Goal: Information Seeking & Learning: Learn about a topic

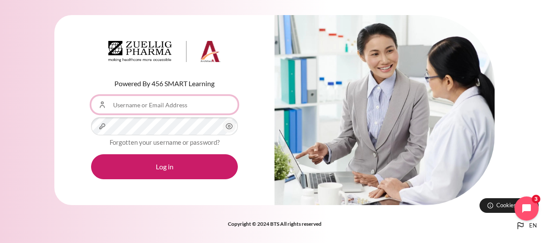
click at [164, 107] on input "Username or Email Address" at bounding box center [164, 105] width 147 height 18
type input "[EMAIL_ADDRESS][DOMAIN_NAME]"
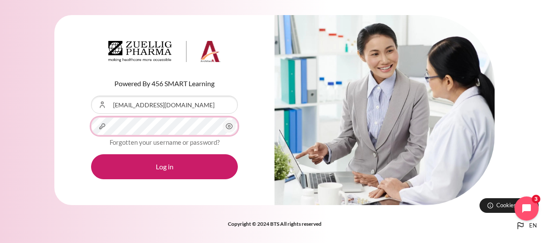
click at [91, 154] on button "Log in" at bounding box center [164, 166] width 147 height 25
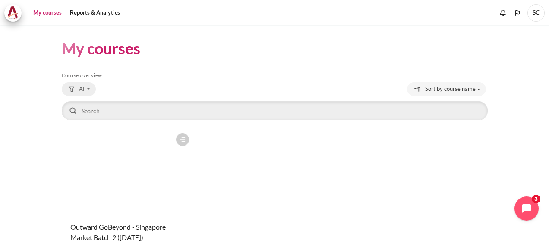
click at [79, 88] on span "All" at bounding box center [82, 89] width 6 height 9
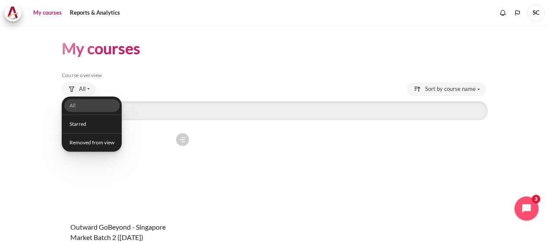
click at [276, 155] on div "Course is starred Actions for course Outward GoBeyond - Singapore Market Batch …" at bounding box center [275, 204] width 426 height 150
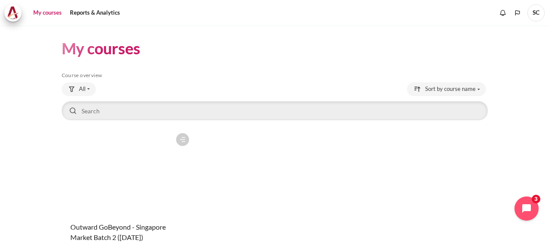
click at [55, 13] on link "My courses" at bounding box center [47, 12] width 35 height 17
click at [97, 13] on link "Reports & Analytics" at bounding box center [95, 12] width 56 height 17
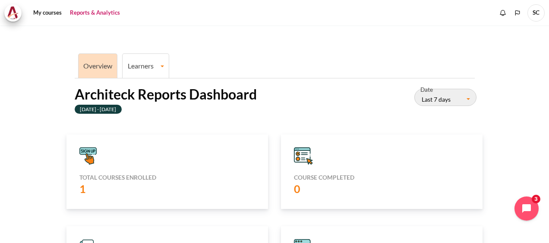
click at [302, 152] on icon "Content" at bounding box center [302, 157] width 16 height 12
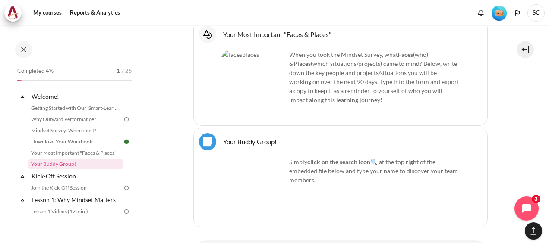
scroll to position [758, 0]
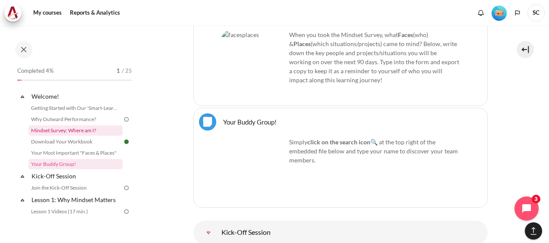
click at [90, 130] on link "Mindset Survey: Where am I?" at bounding box center [75, 131] width 94 height 10
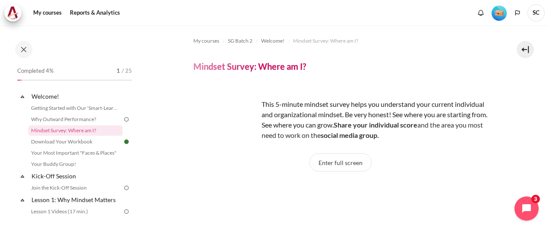
scroll to position [16, 0]
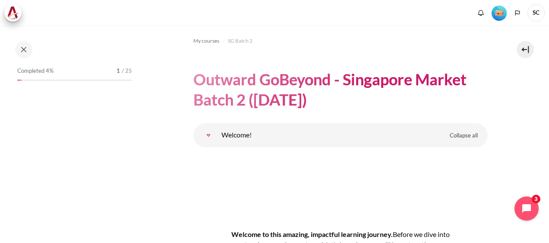
click at [217, 131] on link "Welcome!" at bounding box center [208, 135] width 17 height 17
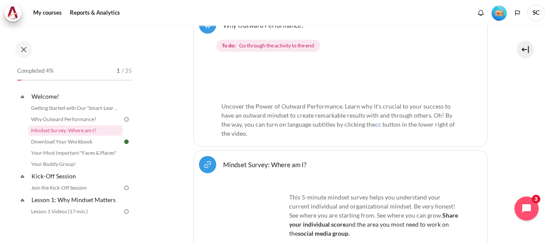
scroll to position [422, 0]
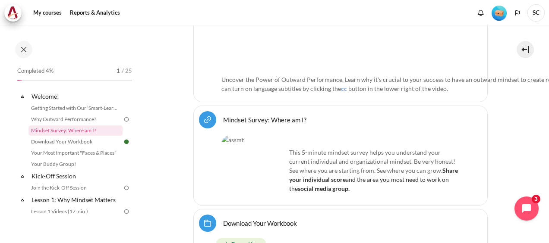
click at [249, 145] on img "Content" at bounding box center [253, 167] width 65 height 65
click at [262, 116] on link "Mindset Survey: Where am I? URL" at bounding box center [264, 120] width 83 height 8
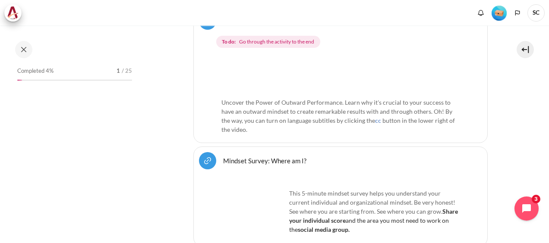
scroll to position [345, 0]
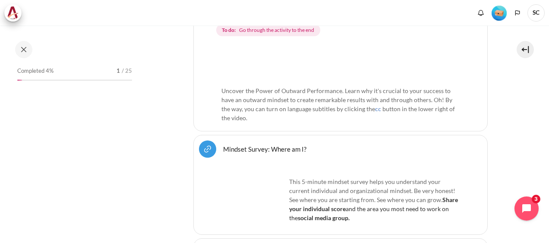
click at [255, 203] on img "Content" at bounding box center [253, 197] width 65 height 65
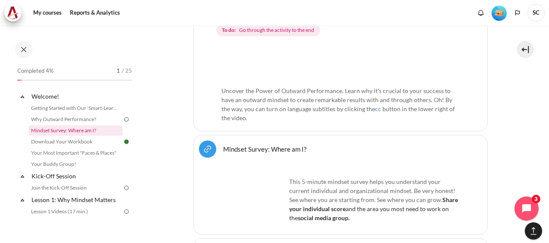
click at [72, 129] on link "Mindset Survey: Where am I?" at bounding box center [75, 131] width 94 height 10
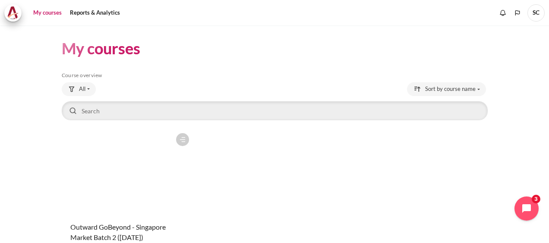
click at [114, 52] on h1 "My courses" at bounding box center [101, 48] width 79 height 20
click at [86, 90] on button "All" at bounding box center [79, 89] width 34 height 14
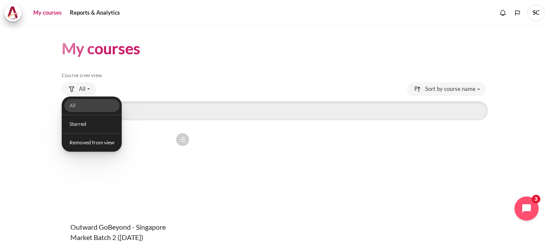
click at [72, 107] on link "All" at bounding box center [91, 105] width 55 height 13
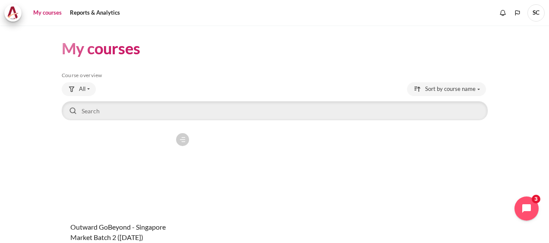
click at [154, 204] on figure "Content" at bounding box center [128, 172] width 132 height 86
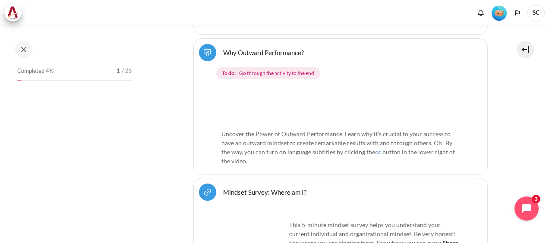
scroll to position [345, 0]
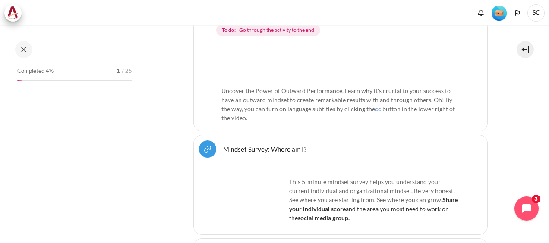
click at [244, 183] on img "Content" at bounding box center [253, 197] width 65 height 65
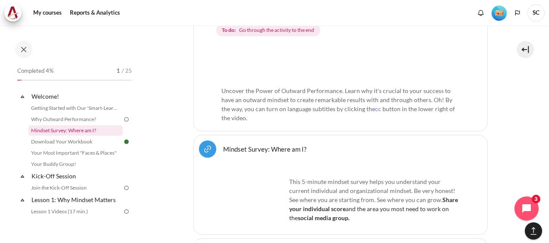
click at [78, 131] on link "Mindset Survey: Where am I?" at bounding box center [75, 131] width 94 height 10
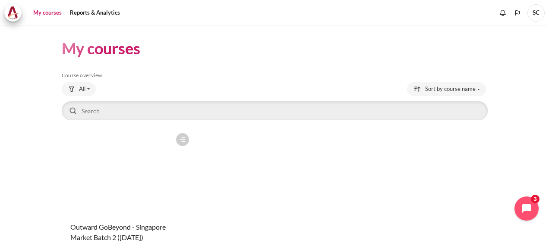
click at [183, 141] on icon "Content" at bounding box center [183, 140] width 8 height 8
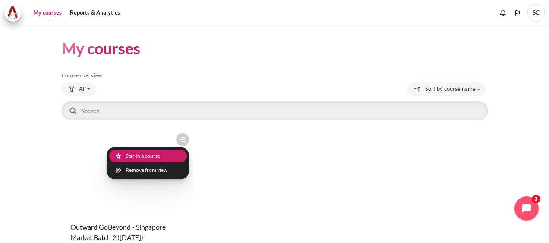
click at [151, 156] on link "Star this course Star for Outward GoBeyond - Singapore Market Batch 2 (Sep 2025)" at bounding box center [148, 156] width 78 height 13
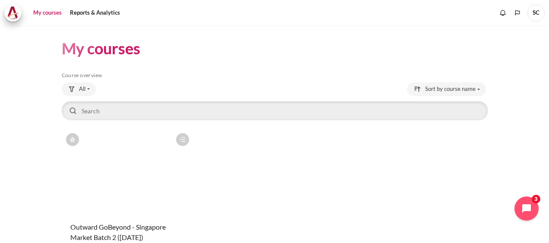
click at [179, 139] on icon "Content" at bounding box center [183, 140] width 8 height 8
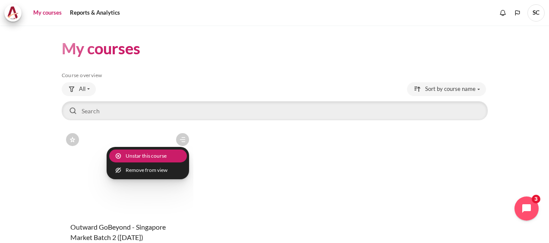
click at [139, 154] on link "Unstar this course Remove star for Outward GoBeyond - Singapore Market Batch 2 …" at bounding box center [148, 156] width 78 height 13
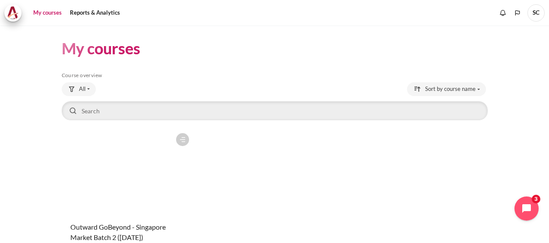
click at [74, 139] on figure "Content" at bounding box center [128, 172] width 132 height 86
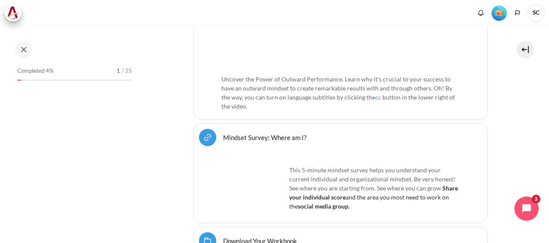
scroll to position [388, 0]
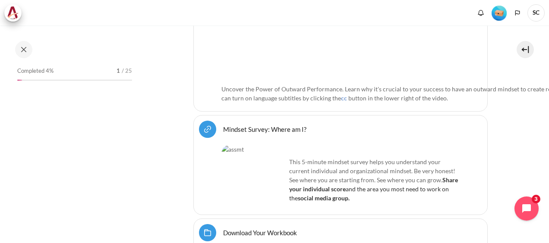
click at [247, 154] on img "Content" at bounding box center [253, 177] width 65 height 65
click at [240, 125] on link "Mindset Survey: Where am I? URL" at bounding box center [264, 129] width 83 height 8
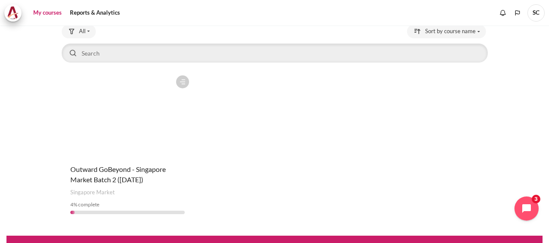
scroll to position [72, 0]
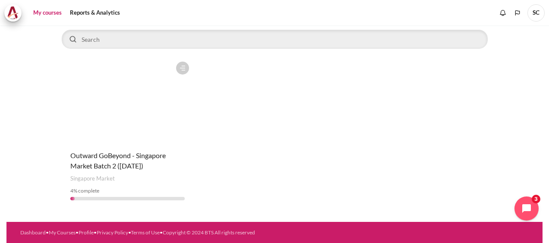
click at [166, 135] on figure "Content" at bounding box center [128, 100] width 132 height 86
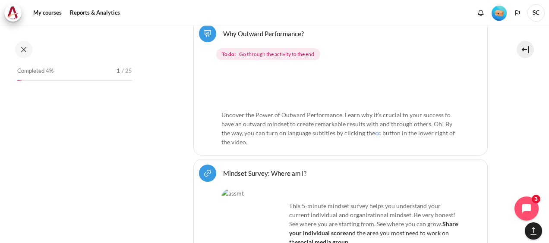
scroll to position [369, 0]
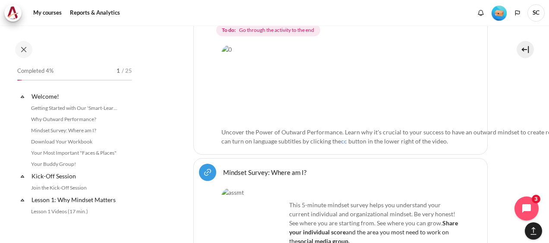
click at [264, 168] on link "Mindset Survey: Where am I? URL" at bounding box center [264, 172] width 83 height 8
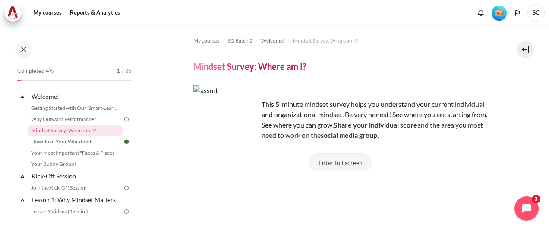
click at [337, 165] on button "Enter full screen" at bounding box center [340, 163] width 62 height 18
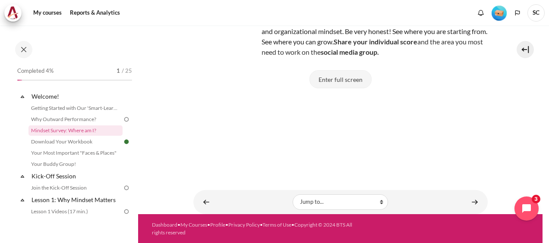
scroll to position [16, 0]
